Goal: Information Seeking & Learning: Learn about a topic

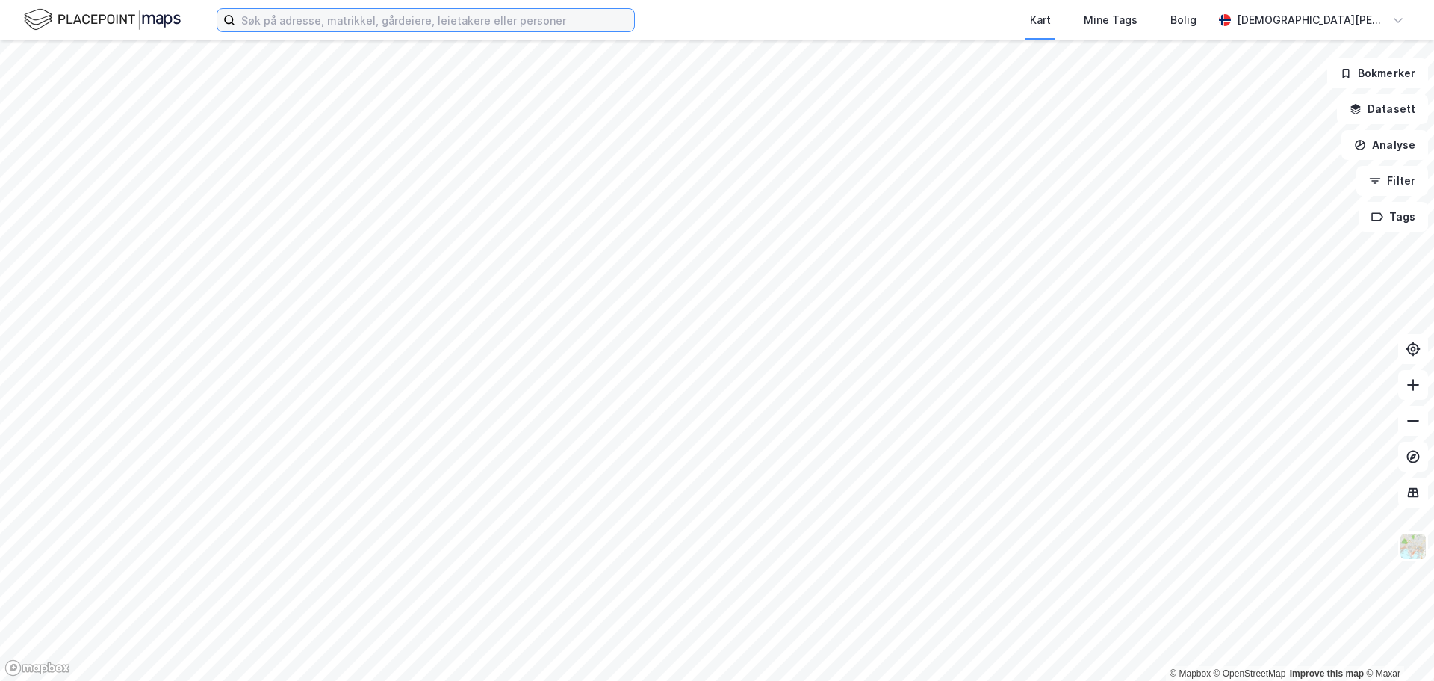
click at [421, 10] on input at bounding box center [434, 20] width 399 height 22
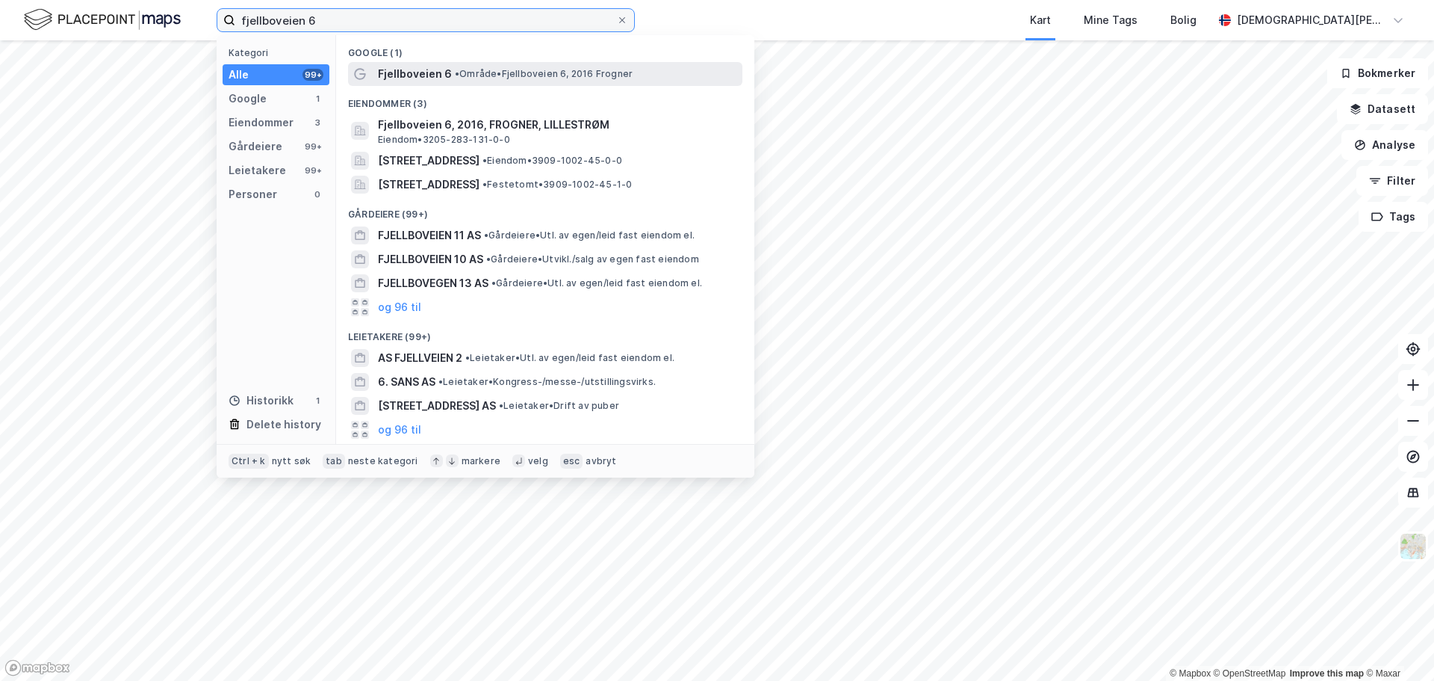
type input "fjellboveien 6"
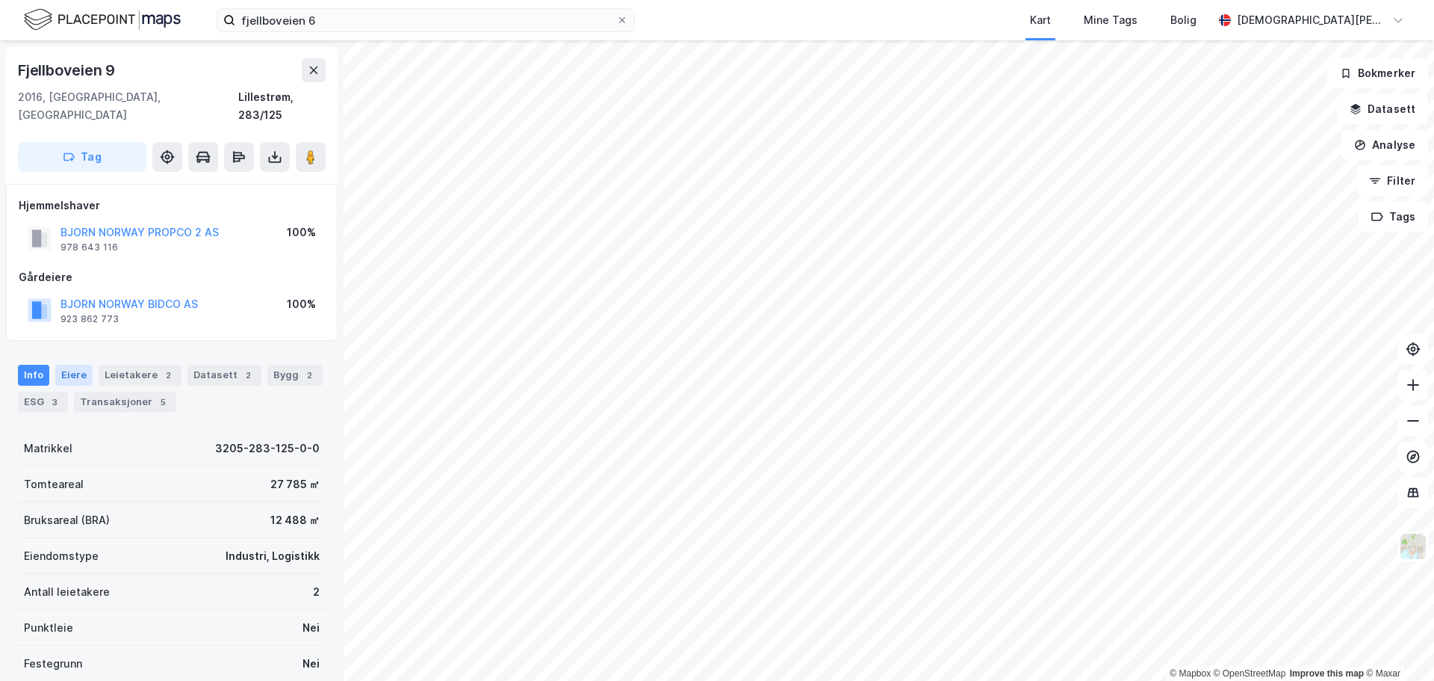
click at [75, 365] on div "Eiere" at bounding box center [73, 375] width 37 height 21
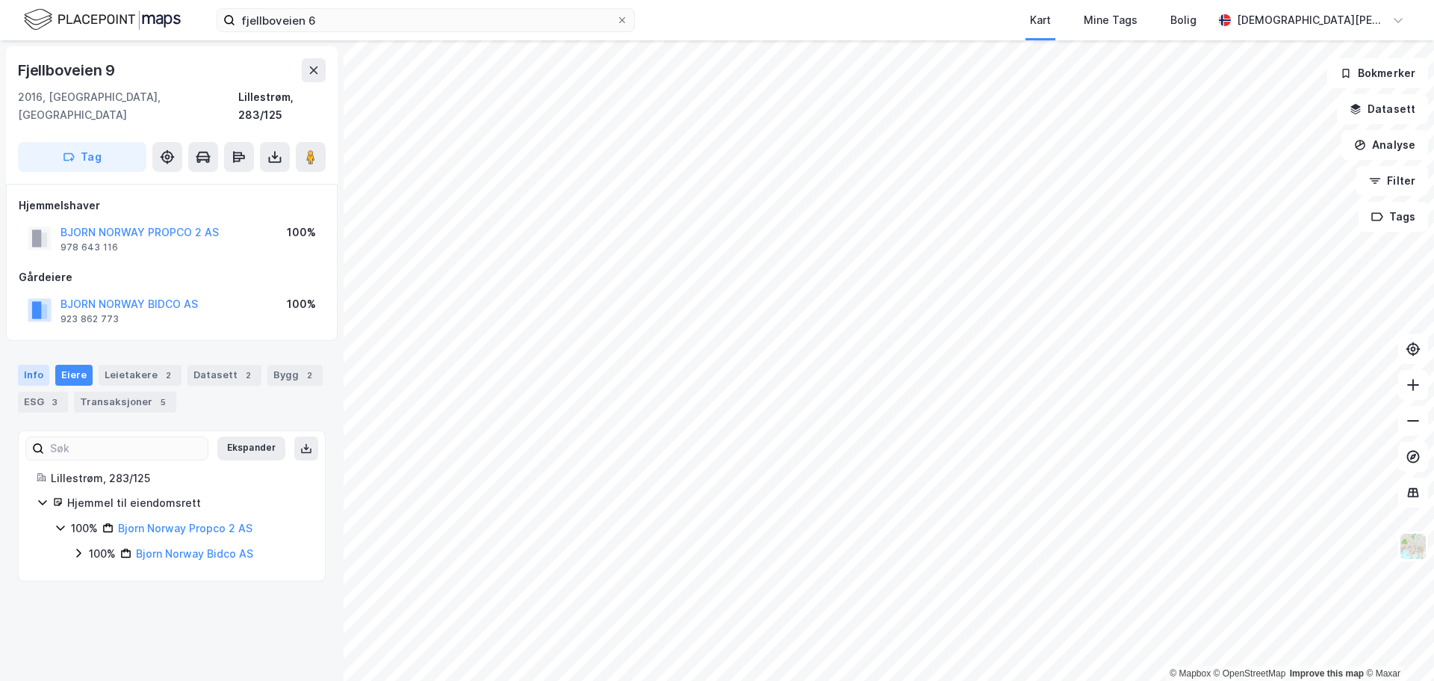
click at [41, 365] on div "Info" at bounding box center [33, 375] width 31 height 21
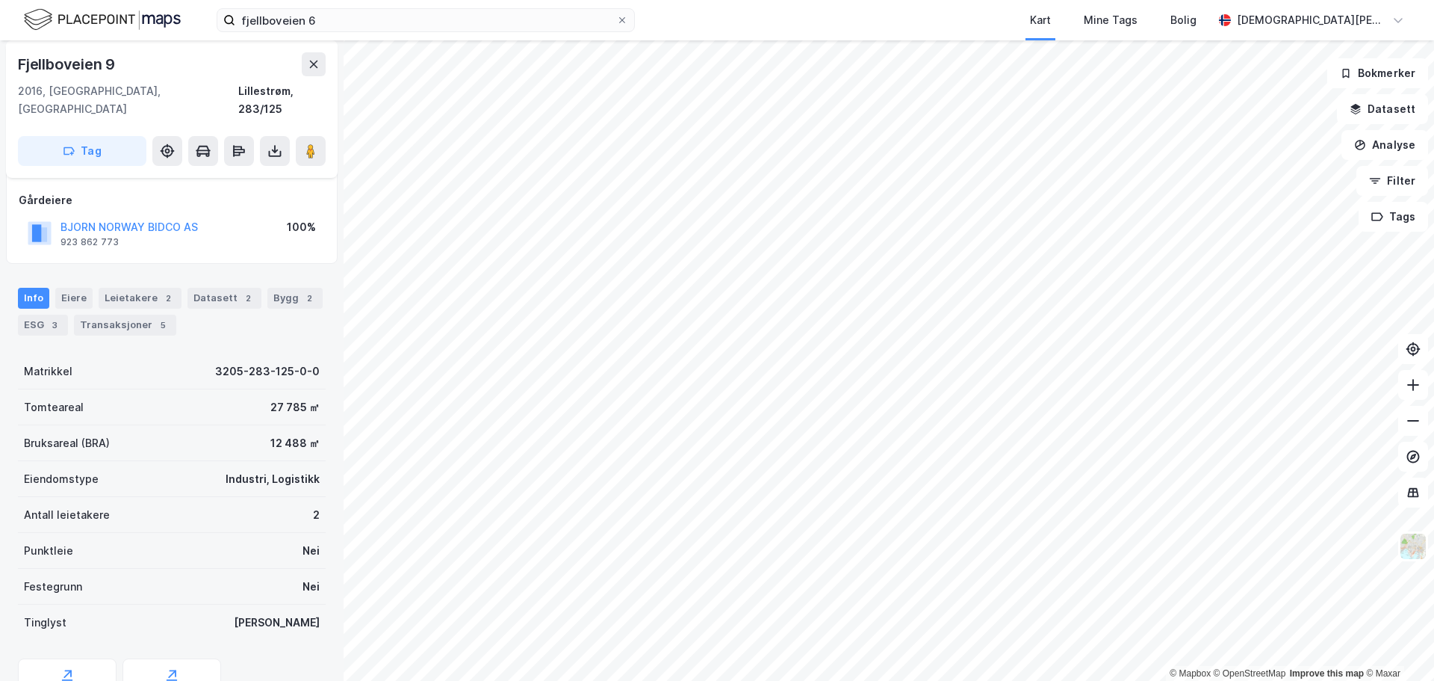
scroll to position [58, 0]
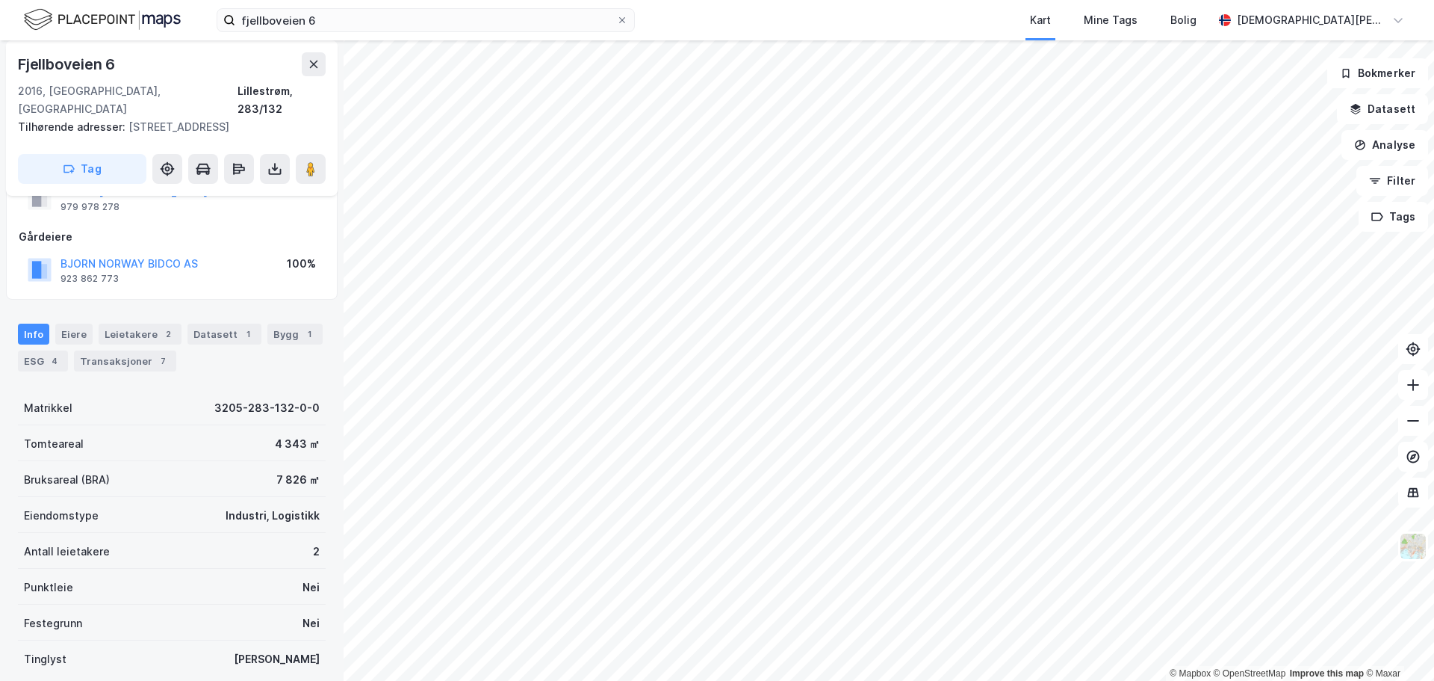
scroll to position [58, 0]
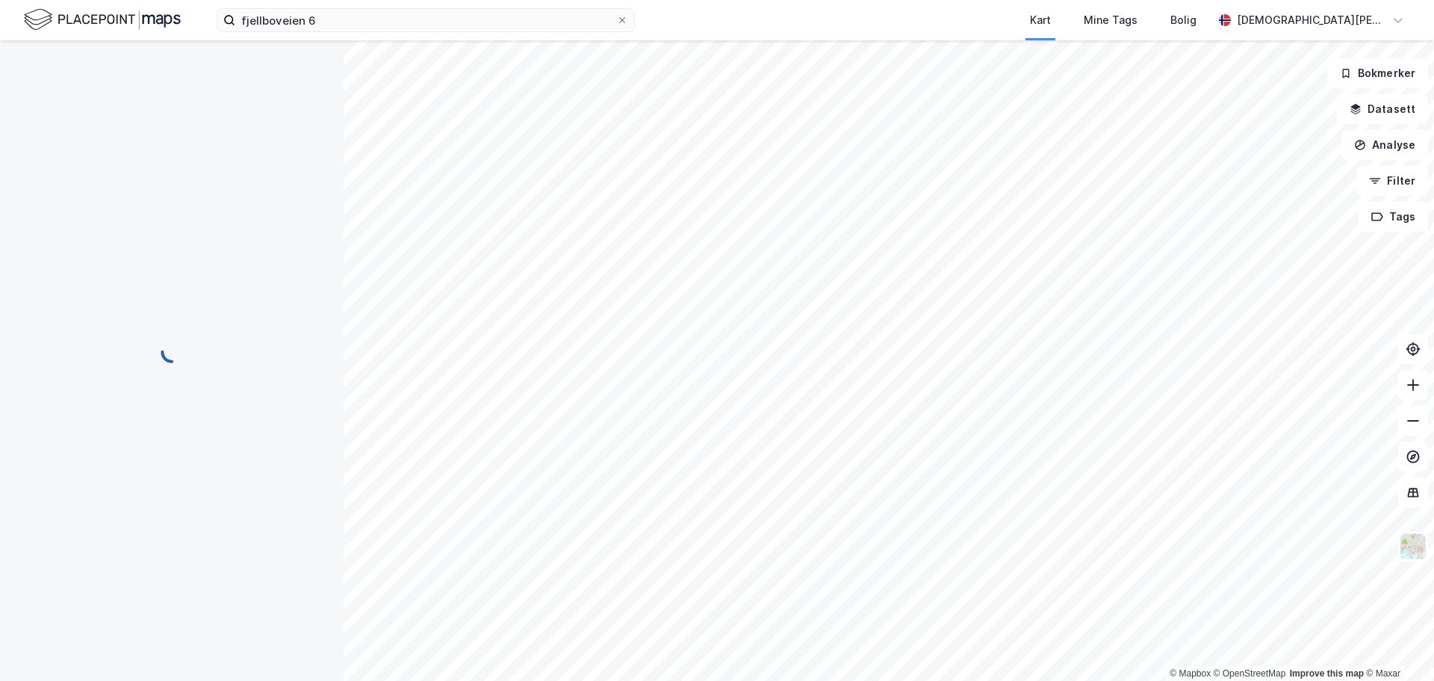
scroll to position [58, 0]
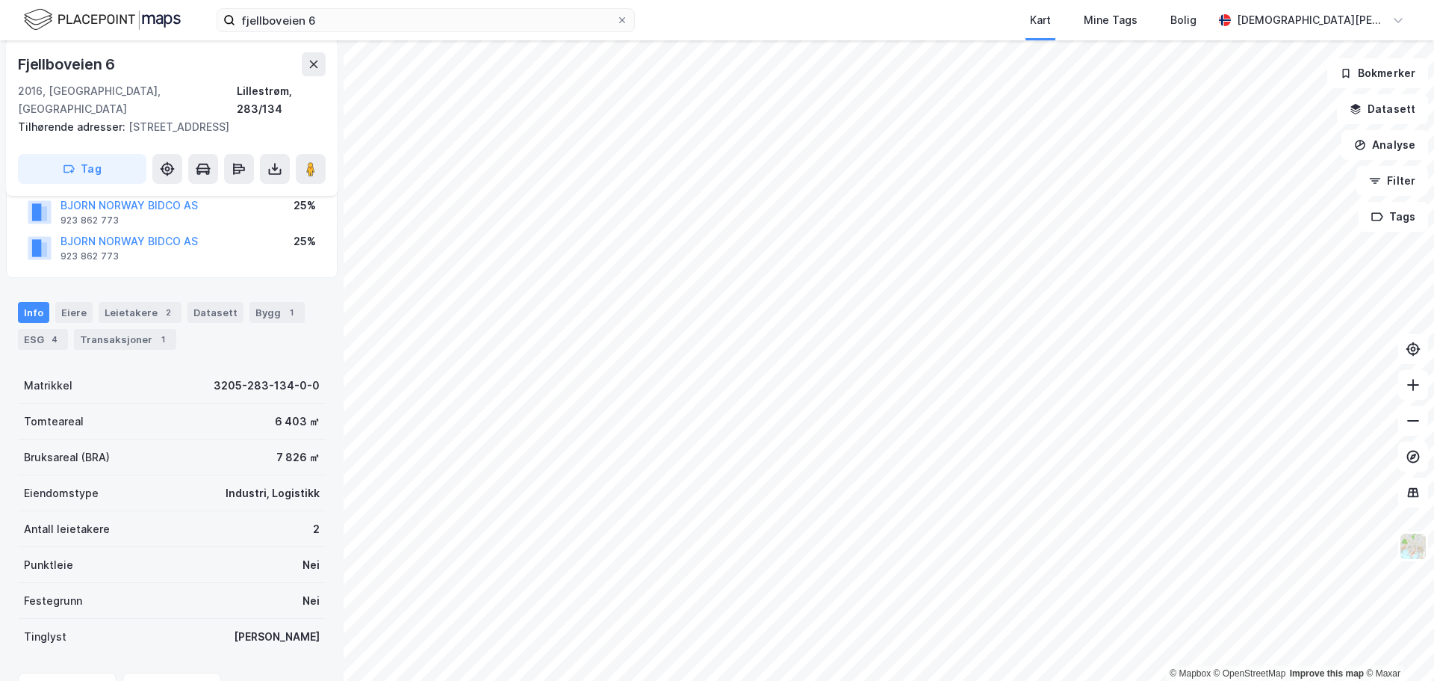
scroll to position [224, 0]
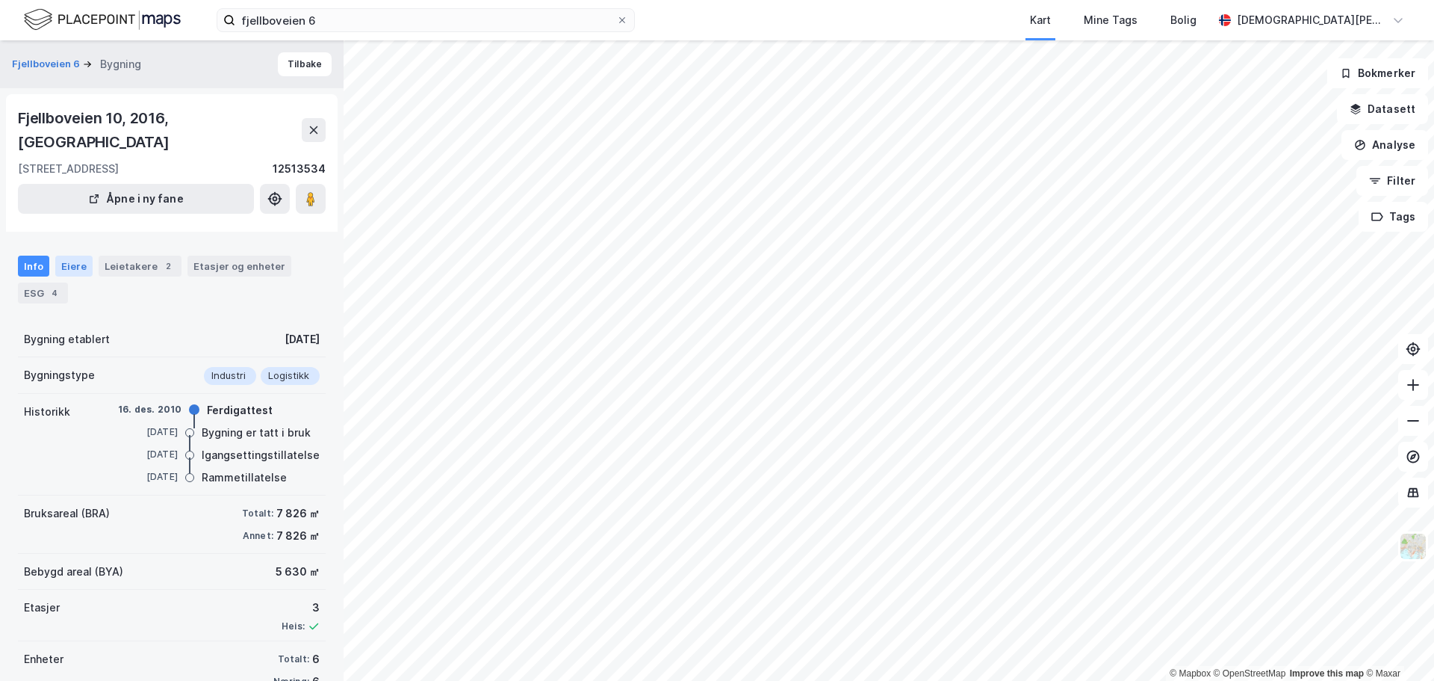
click at [75, 256] on div "Eiere" at bounding box center [73, 266] width 37 height 21
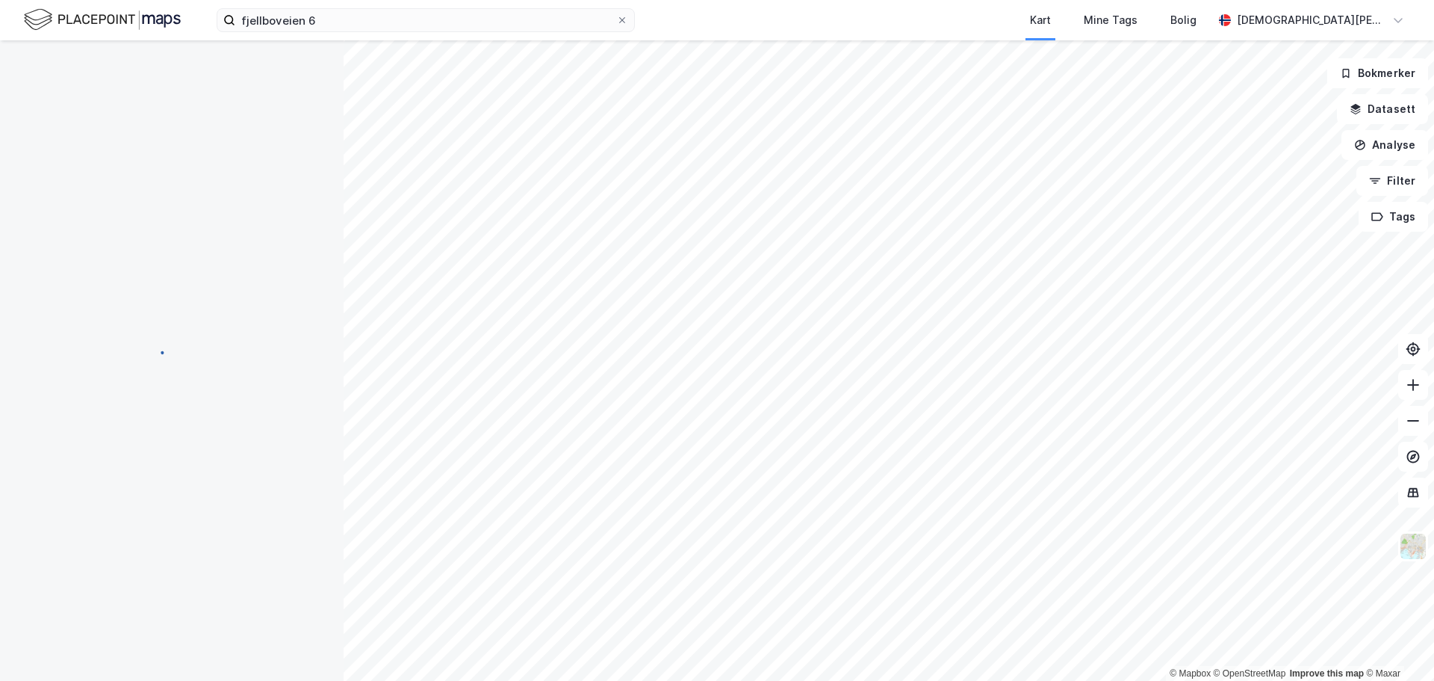
scroll to position [1, 0]
